Goal: Task Accomplishment & Management: Manage account settings

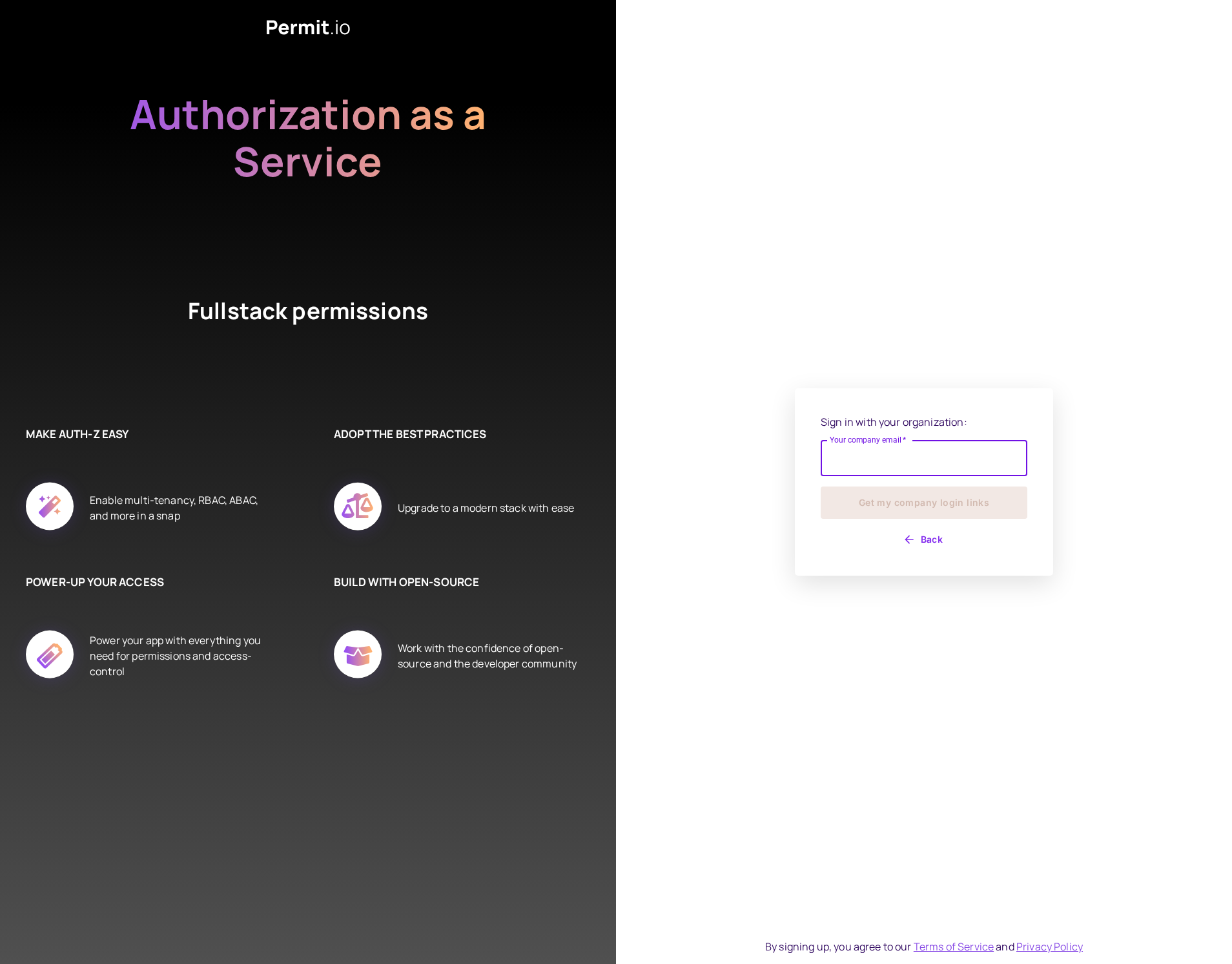
click at [855, 460] on input "Your company email   *" at bounding box center [924, 458] width 207 height 36
type input "**********"
click at [887, 504] on button "Get my company login links" at bounding box center [924, 502] width 207 height 32
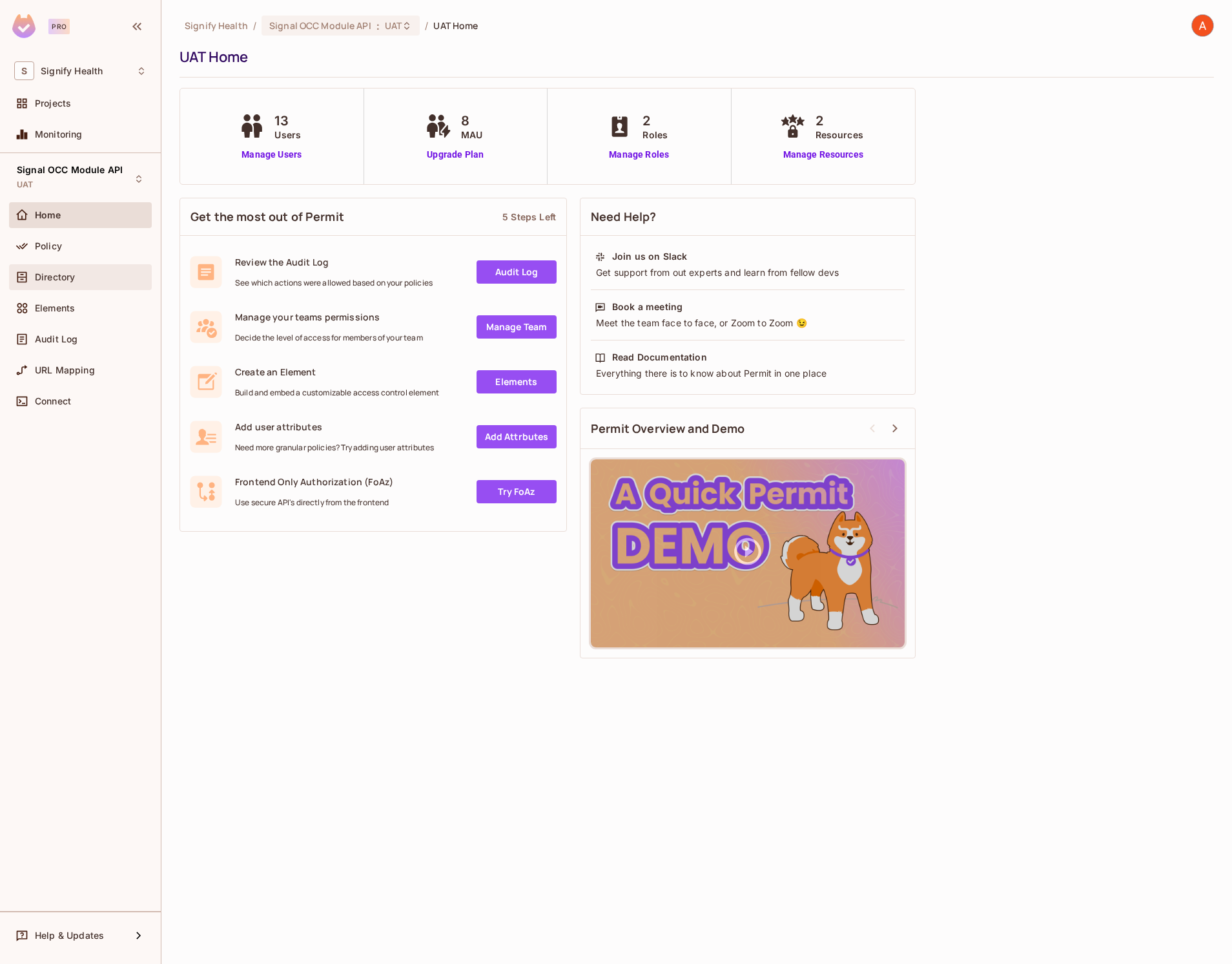
click at [89, 284] on div "Directory" at bounding box center [80, 278] width 132 height 16
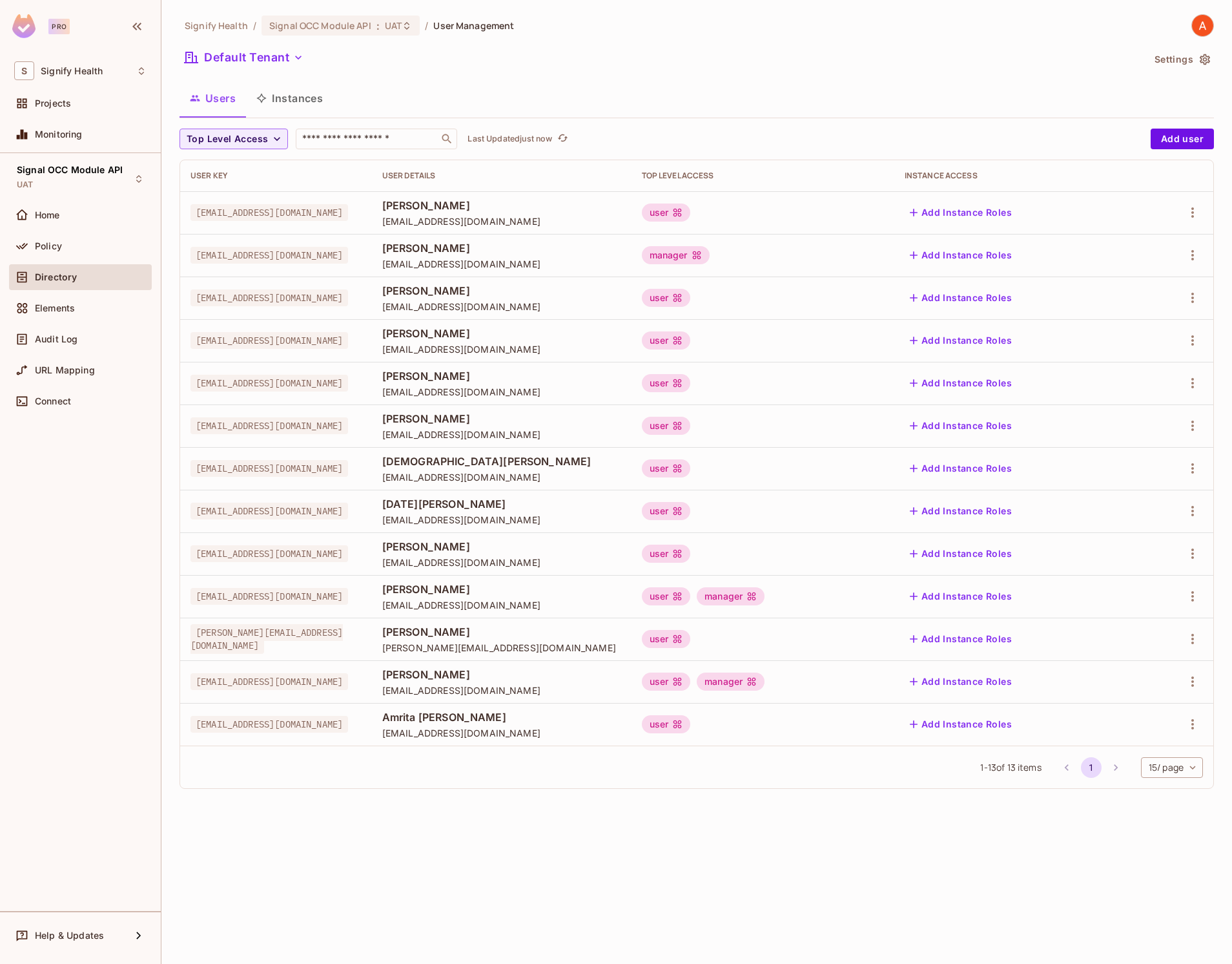
click at [872, 594] on div "user manager" at bounding box center [764, 596] width 243 height 18
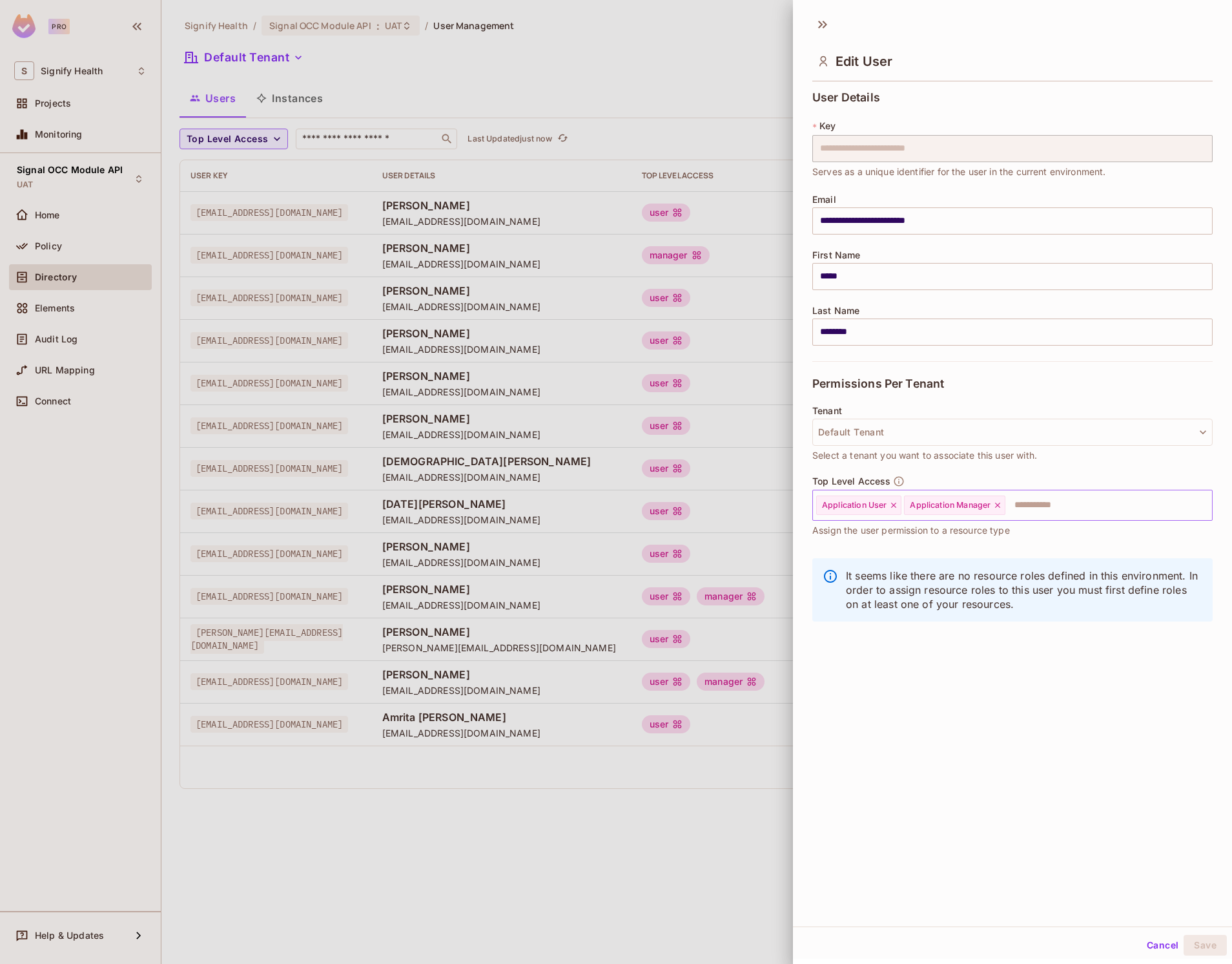
click at [1005, 504] on div "Application Manager" at bounding box center [955, 504] width 101 height 19
click at [999, 505] on icon at bounding box center [997, 504] width 9 height 9
click at [1209, 941] on button "Save" at bounding box center [1205, 945] width 44 height 21
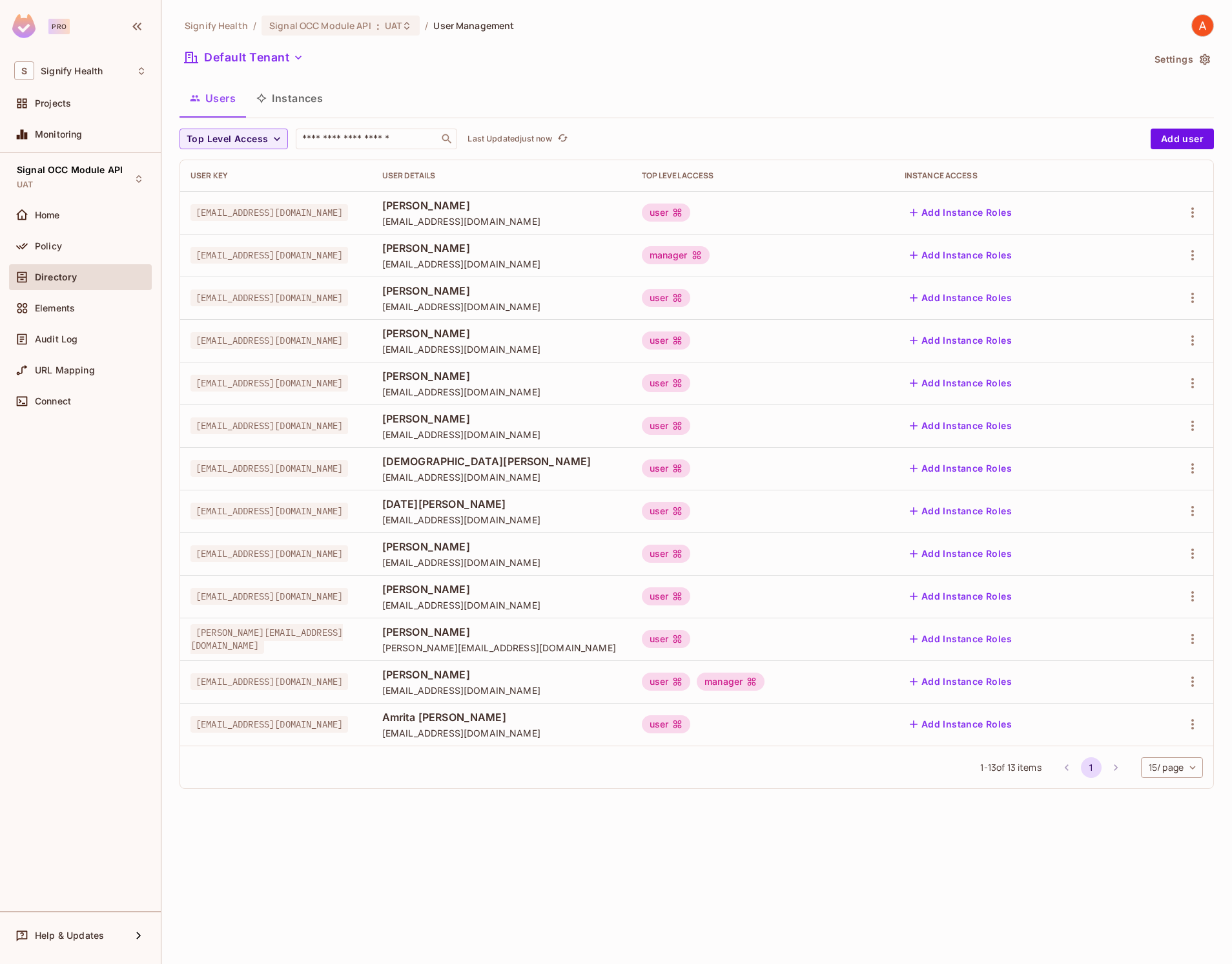
click at [849, 596] on div "user" at bounding box center [764, 596] width 243 height 18
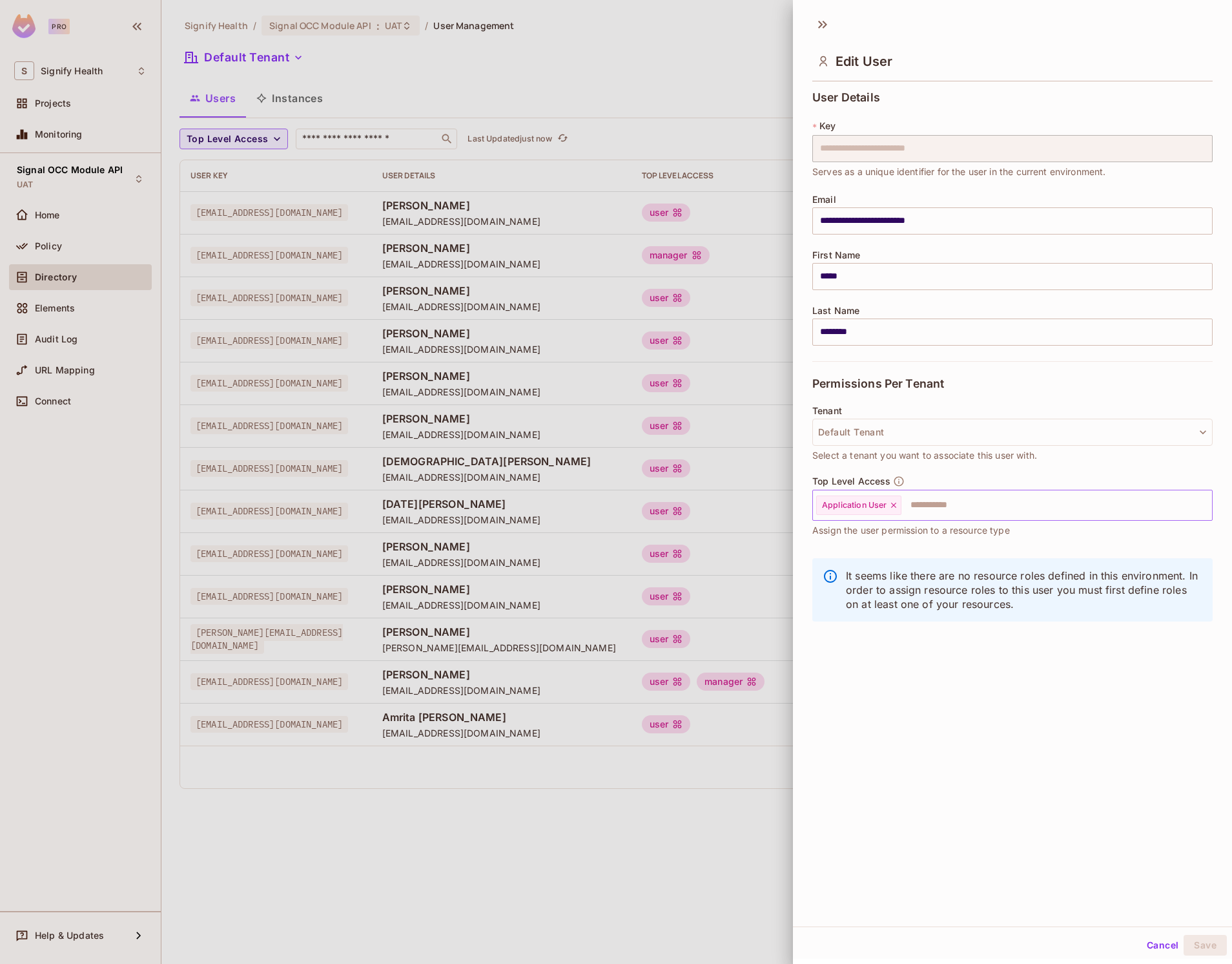
click at [935, 507] on input "text" at bounding box center [1045, 505] width 284 height 26
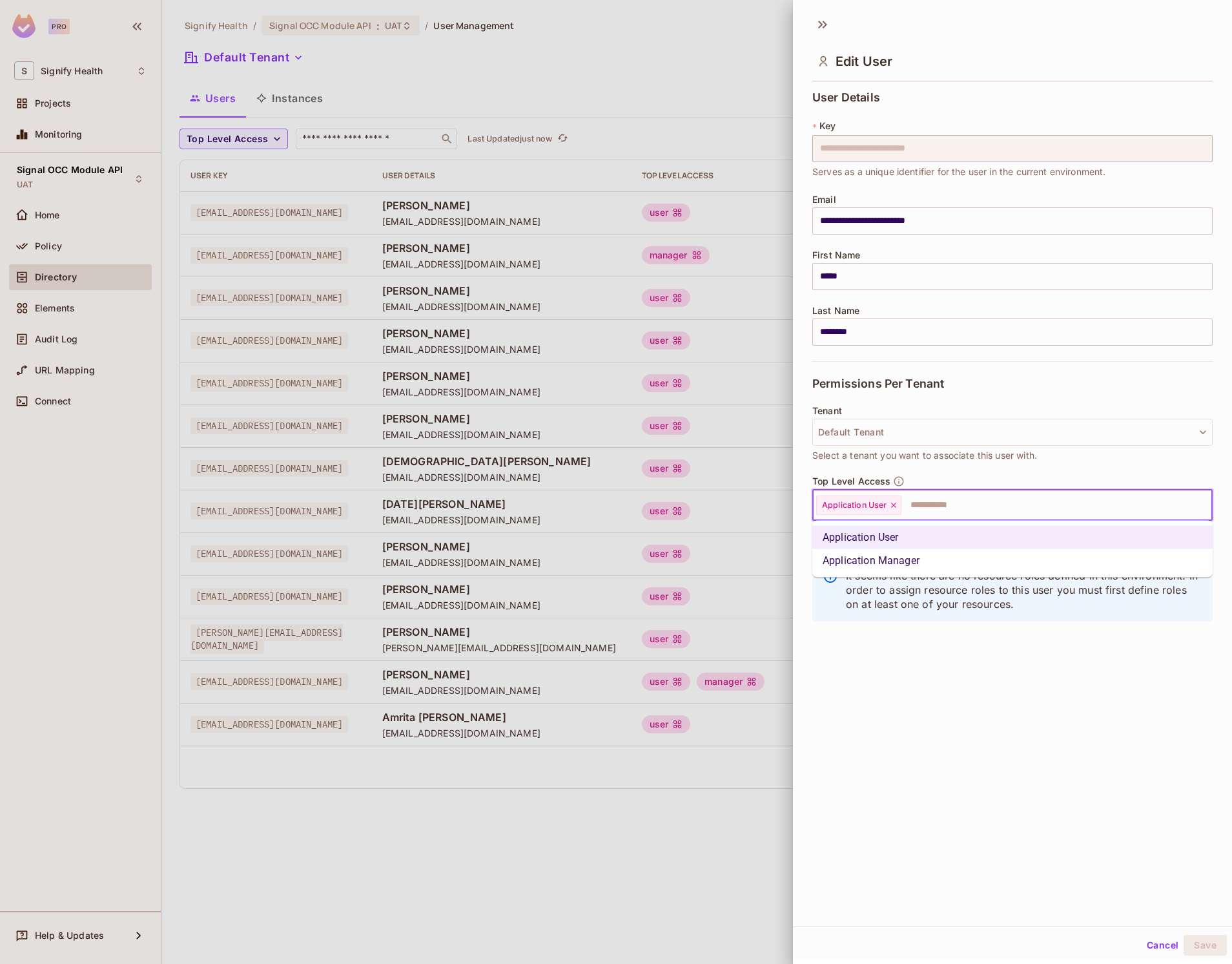
click at [895, 557] on li "Application Manager" at bounding box center [1012, 560] width 401 height 23
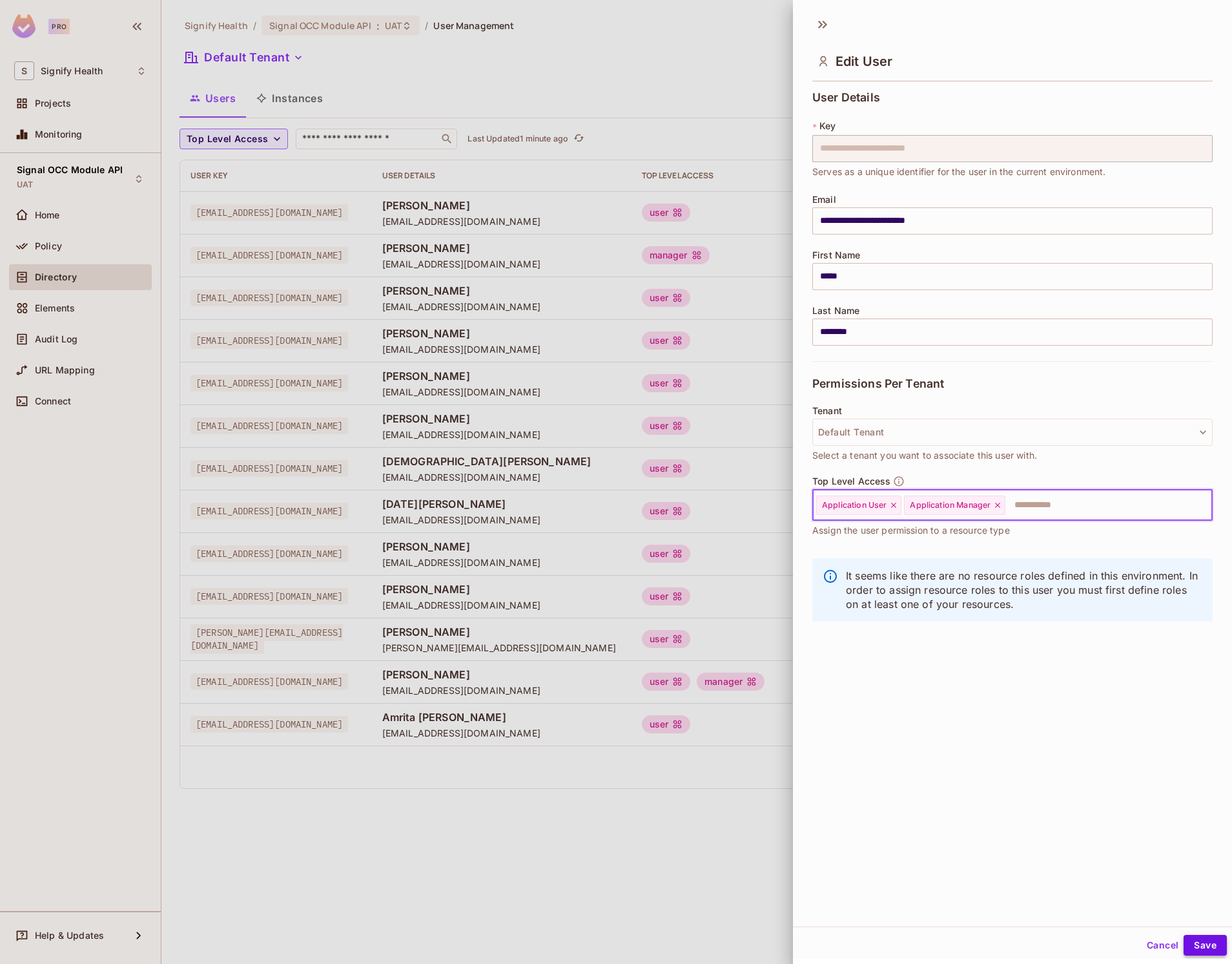
click at [1197, 950] on button "Save" at bounding box center [1205, 945] width 44 height 21
